Goal: Transaction & Acquisition: Purchase product/service

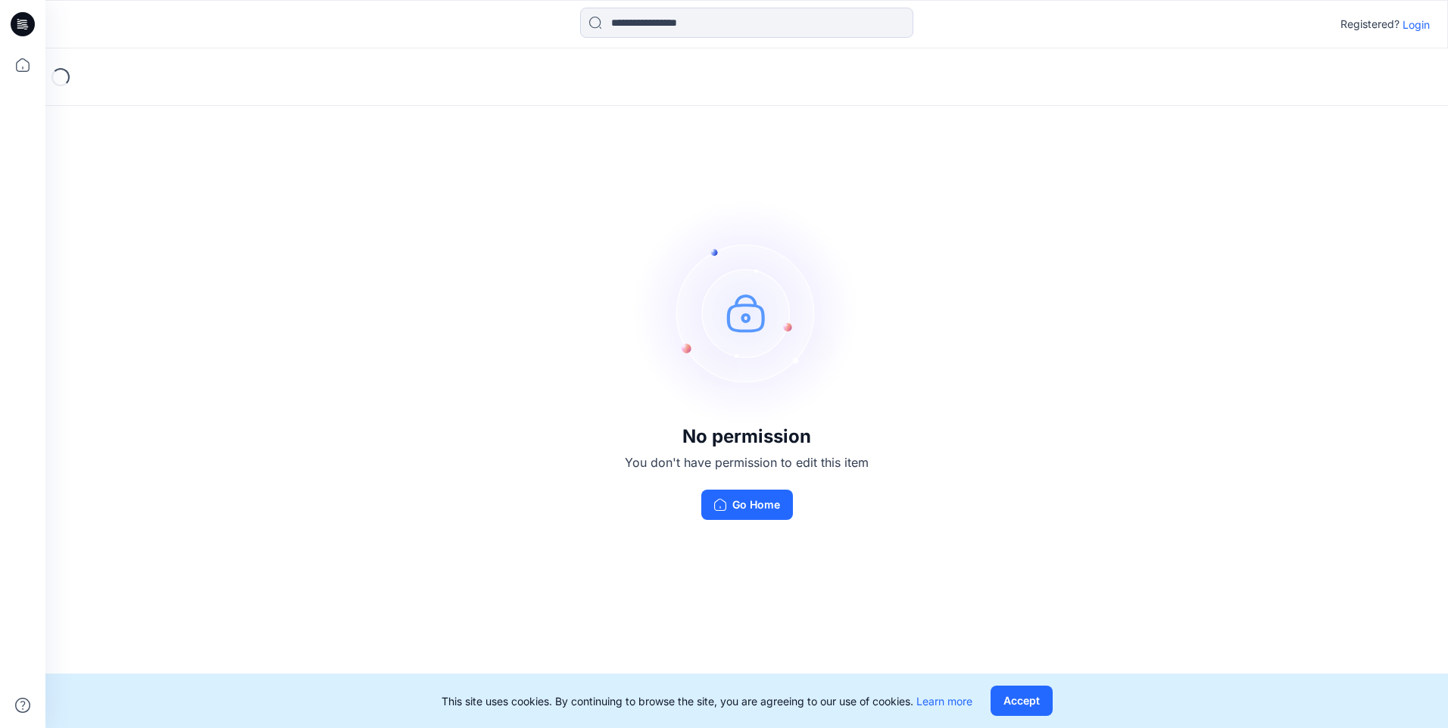
click at [1411, 30] on p "Login" at bounding box center [1415, 25] width 27 height 16
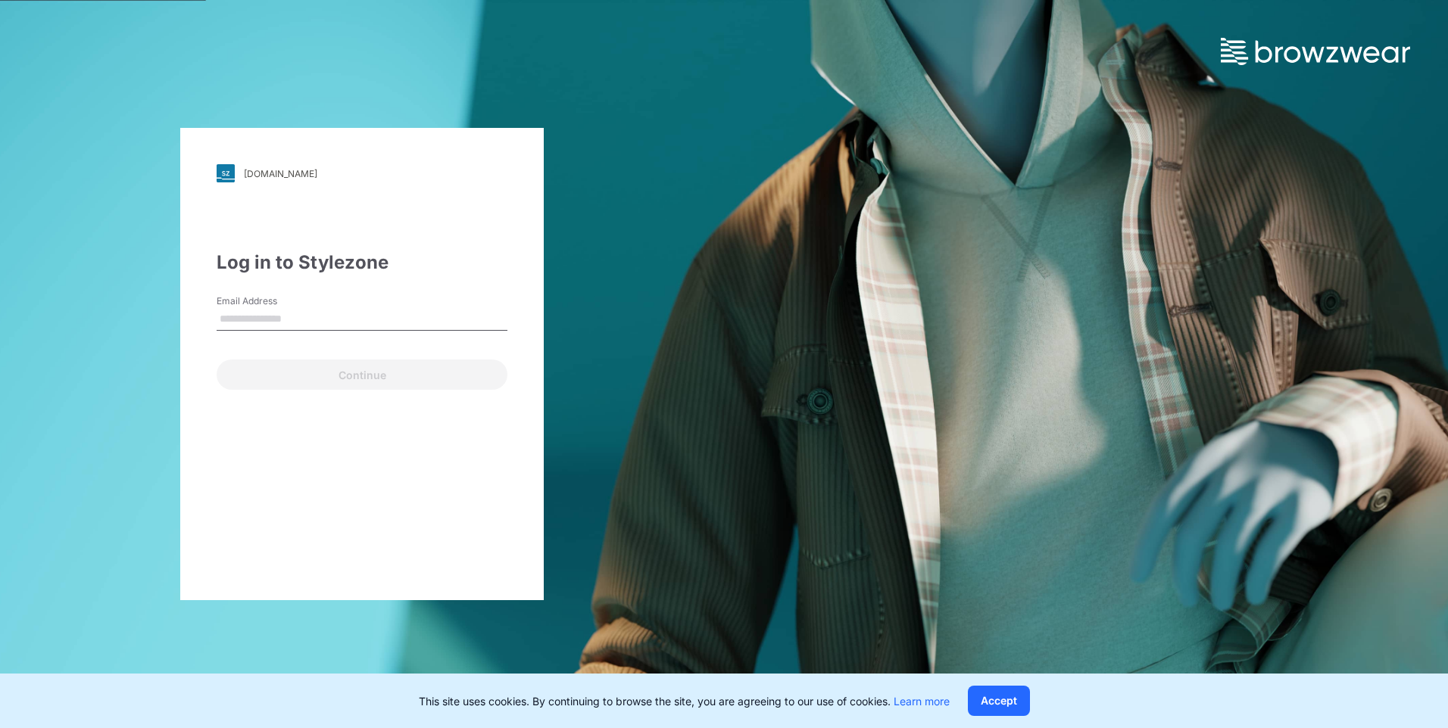
click at [243, 320] on input "Email Address" at bounding box center [362, 319] width 291 height 23
type input "**********"
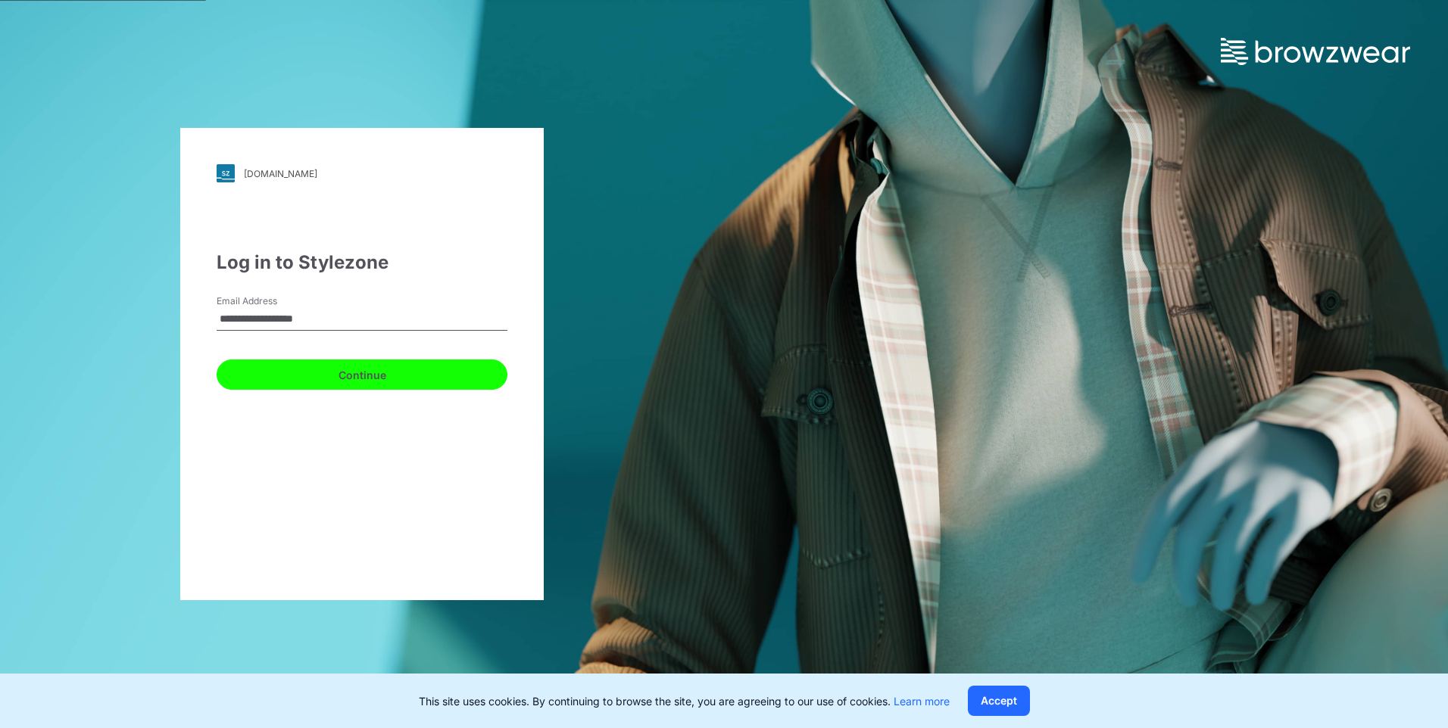
click at [360, 379] on button "Continue" at bounding box center [362, 375] width 291 height 30
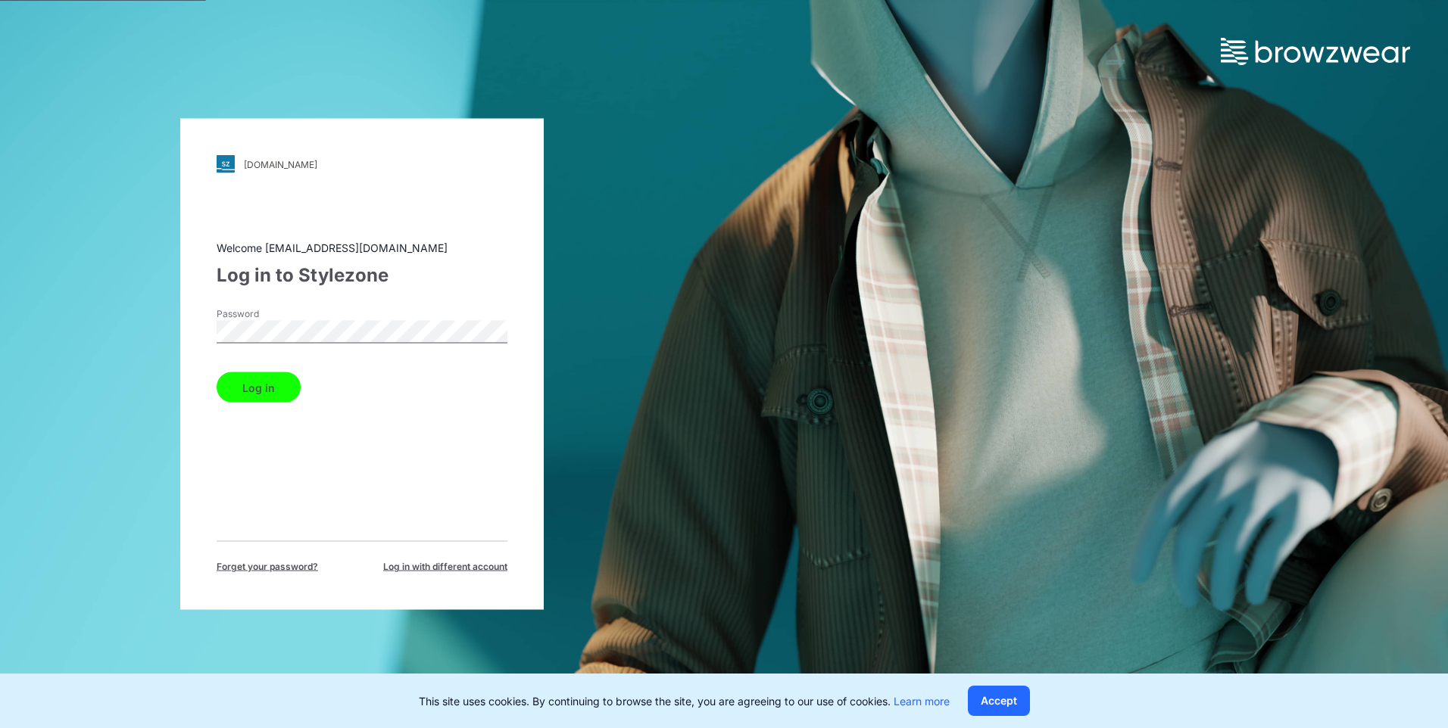
click at [282, 385] on button "Log in" at bounding box center [259, 388] width 84 height 30
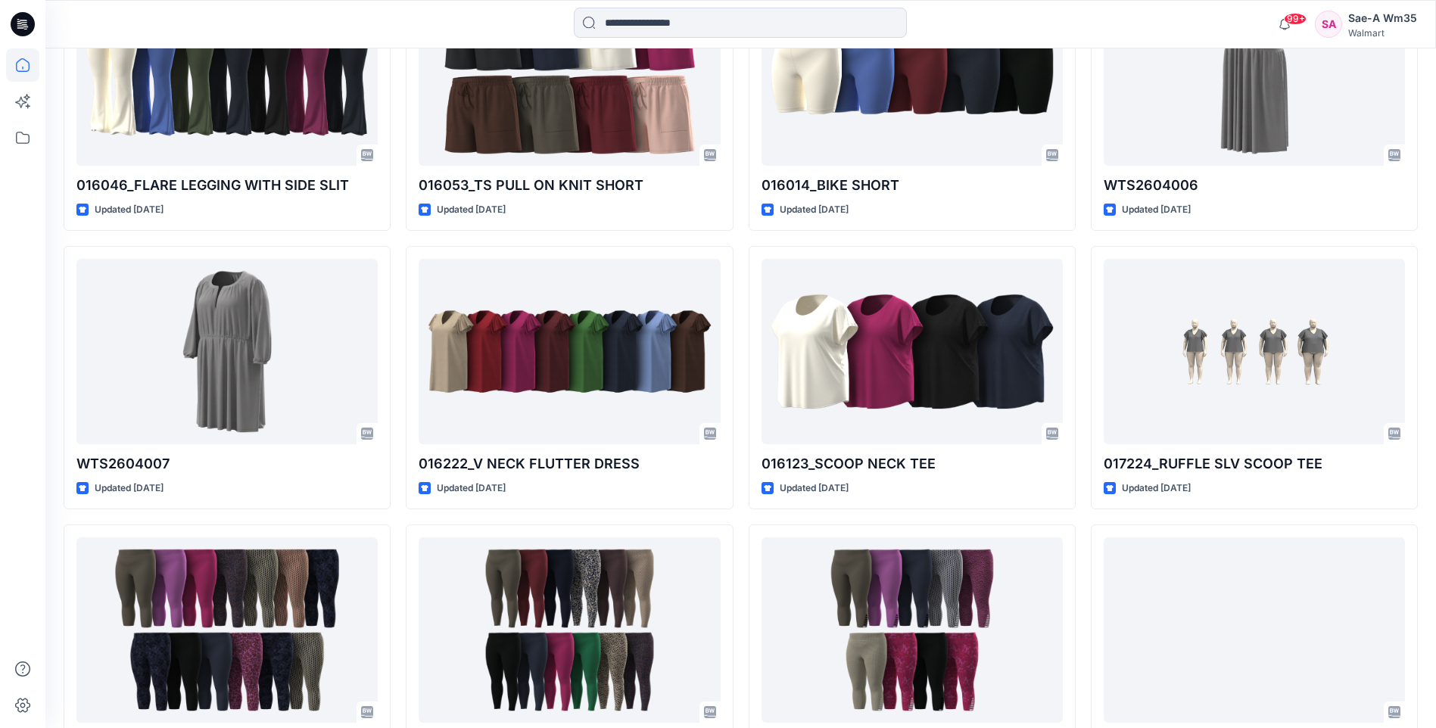
scroll to position [1142, 0]
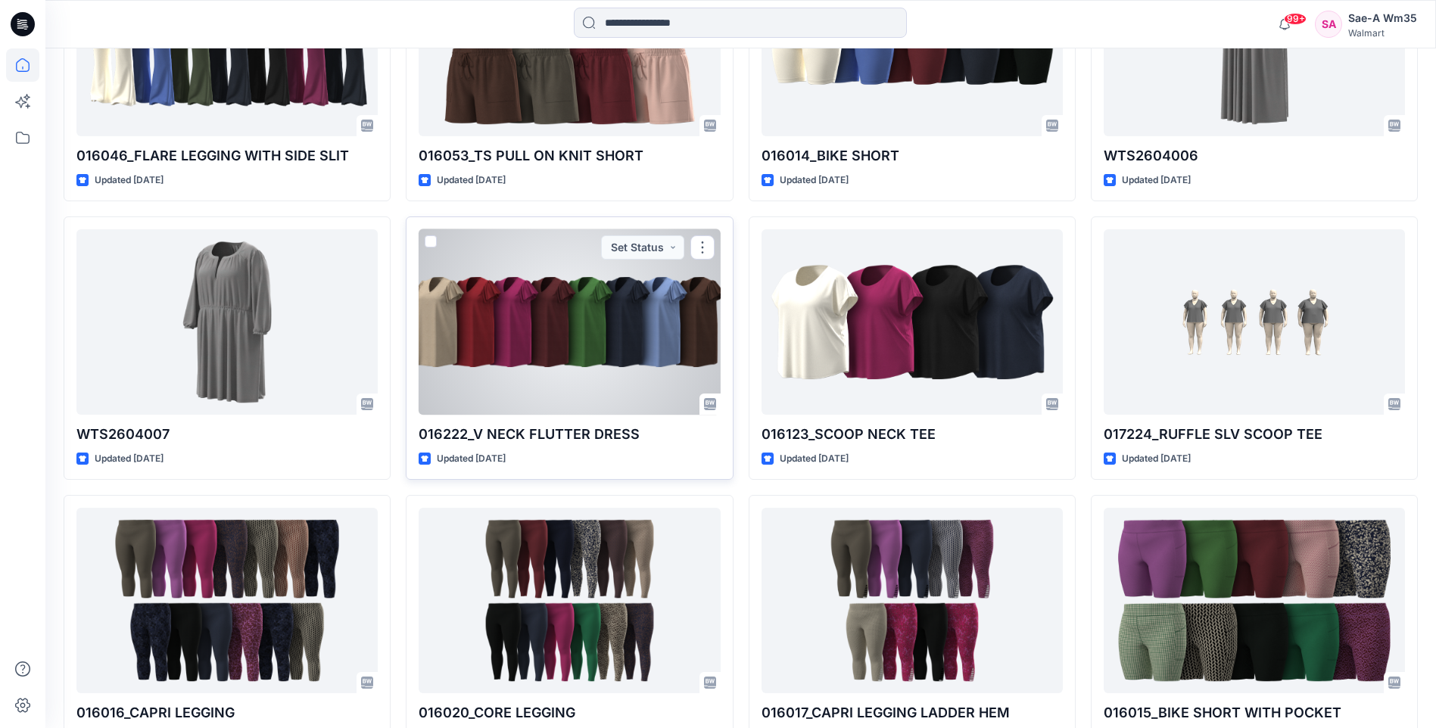
click at [626, 349] on div at bounding box center [569, 322] width 301 height 186
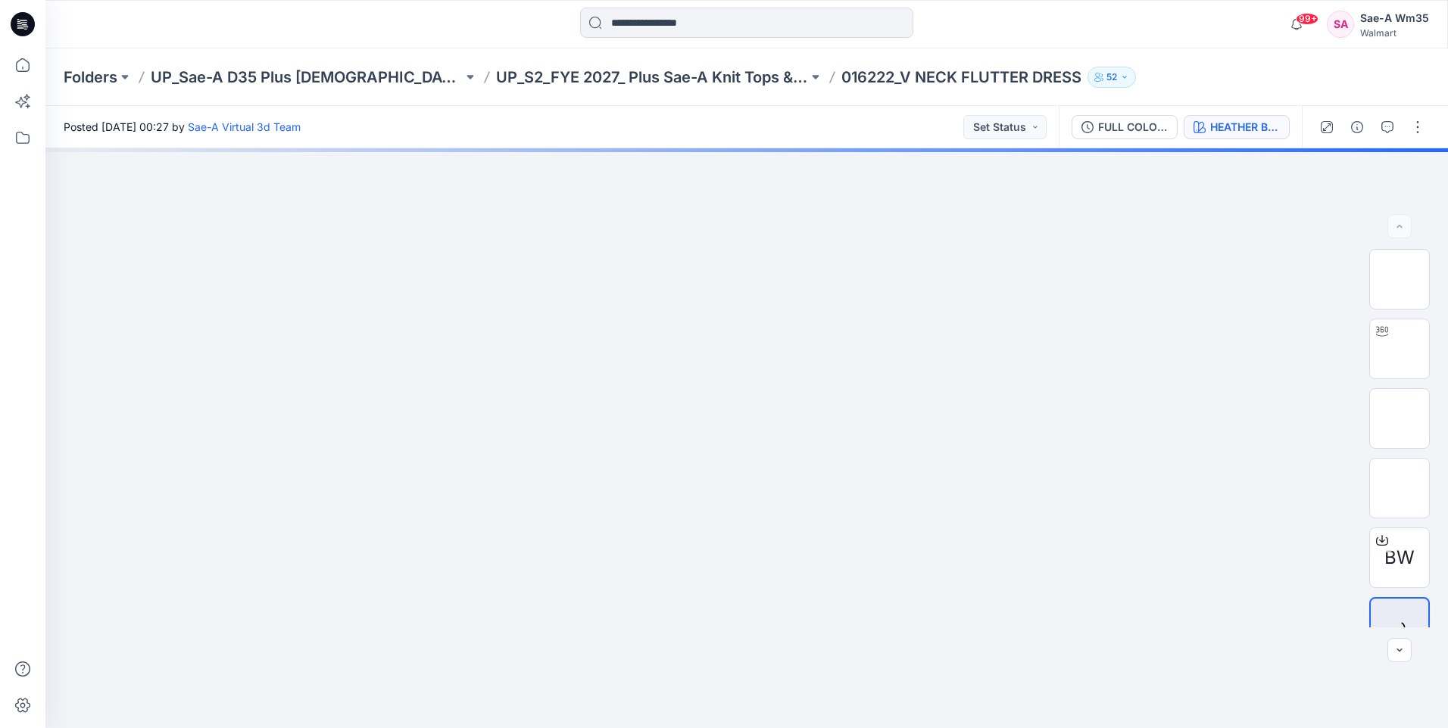
click at [1255, 123] on div "HEATHER B0212" at bounding box center [1245, 127] width 70 height 17
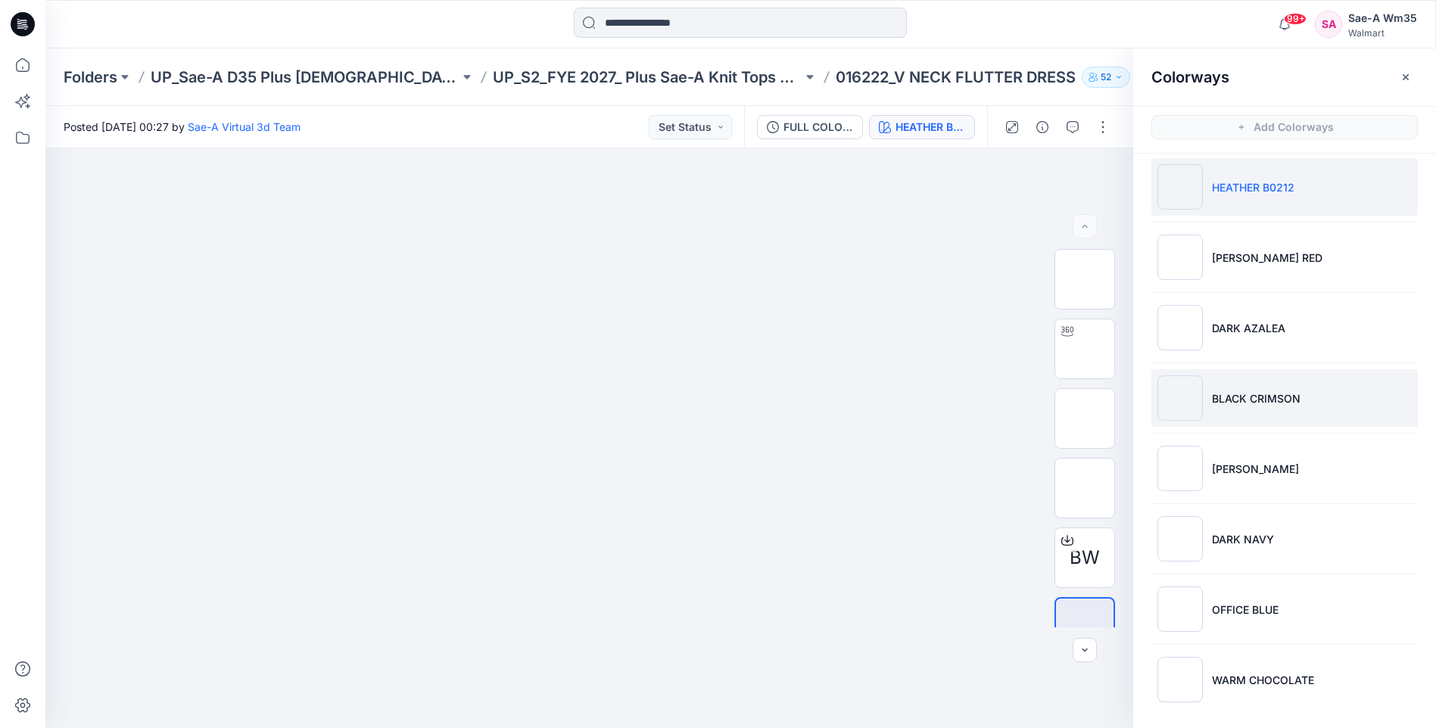
scroll to position [14, 0]
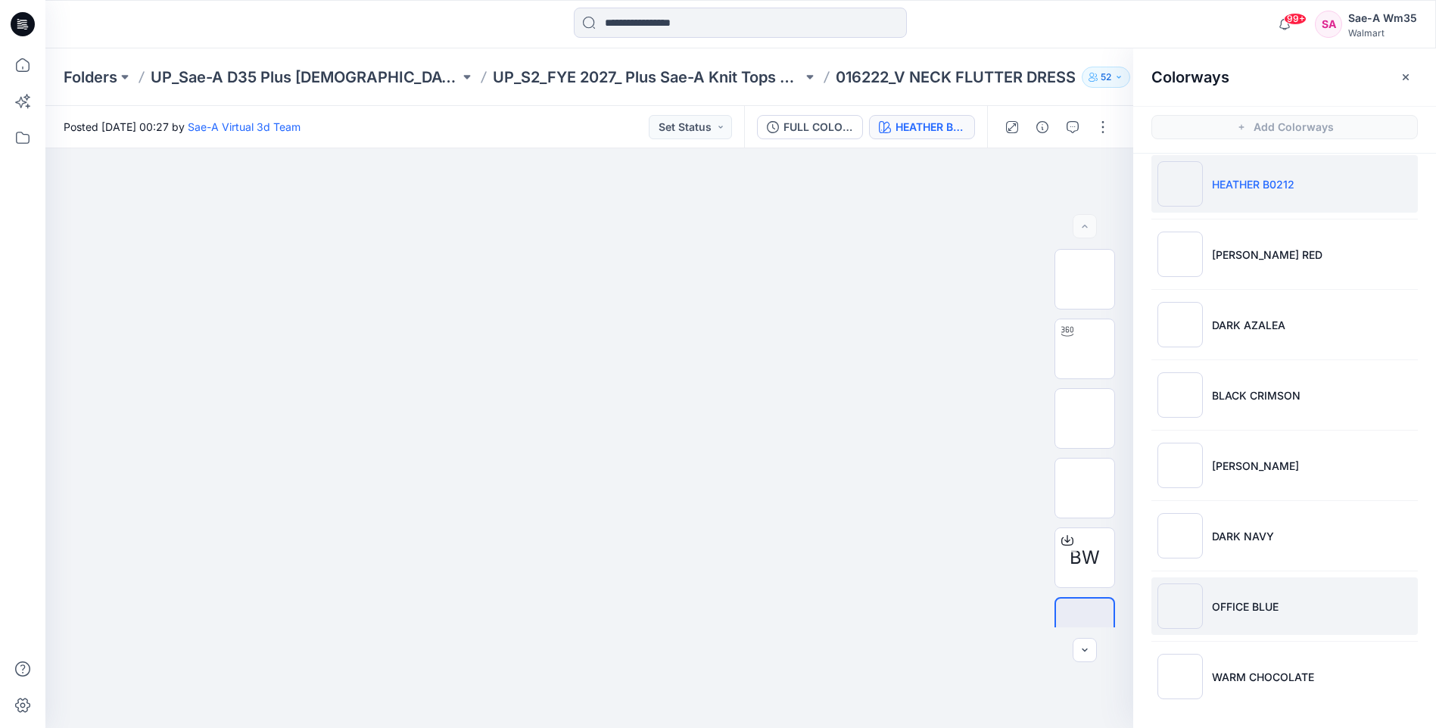
click at [1250, 609] on p "OFFICE BLUE" at bounding box center [1245, 607] width 67 height 16
